Goal: Task Accomplishment & Management: Manage account settings

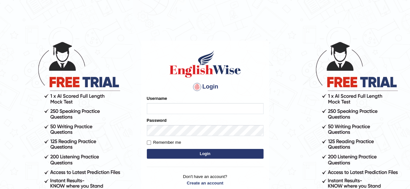
type input "zorbaenglish"
click at [148, 143] on input "Remember me" at bounding box center [149, 143] width 4 height 4
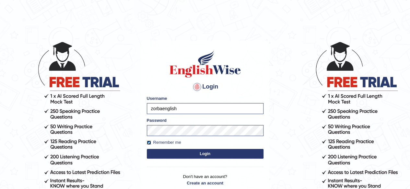
click at [150, 143] on input "Remember me" at bounding box center [149, 143] width 4 height 4
checkbox input "false"
click at [201, 111] on input "zorbaenglish" at bounding box center [205, 108] width 117 height 11
type input "TQshi"
click at [202, 152] on button "Login" at bounding box center [205, 154] width 117 height 10
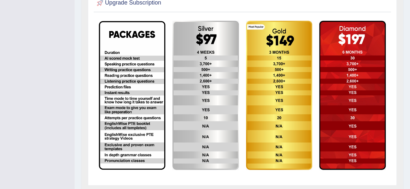
scroll to position [183, 0]
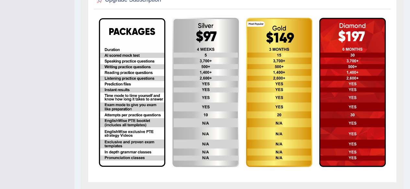
click at [183, 133] on img at bounding box center [205, 93] width 66 height 150
